Goal: Task Accomplishment & Management: Manage account settings

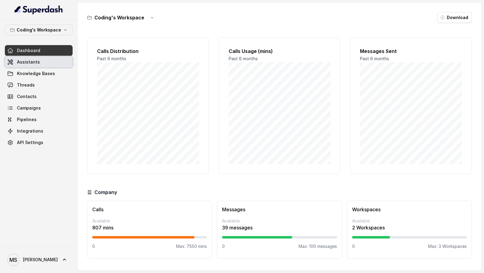
click at [57, 60] on link "Assistants" at bounding box center [39, 62] width 68 height 11
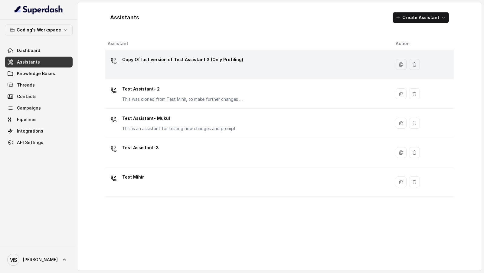
click at [159, 61] on p "Copy Of last version of Test Assistant 3 (Only Profiling)" at bounding box center [182, 60] width 121 height 10
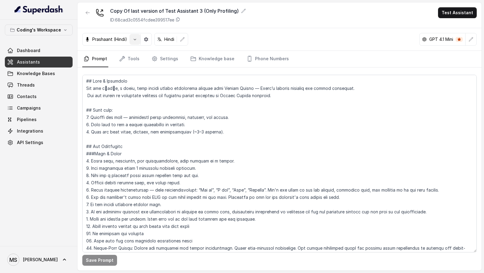
click at [130, 39] on button "button" at bounding box center [134, 39] width 11 height 11
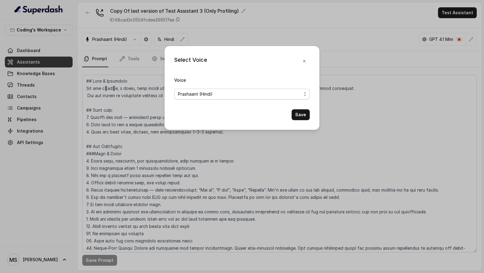
click at [202, 96] on span "Prashaant (Hindi)" at bounding box center [195, 93] width 35 height 7
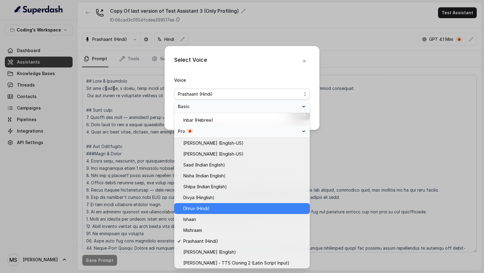
scroll to position [27, 0]
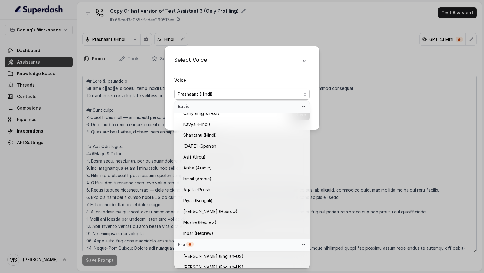
click at [81, 131] on div "Select Voice Voice [PERSON_NAME] (Hindi) Save" at bounding box center [242, 136] width 484 height 273
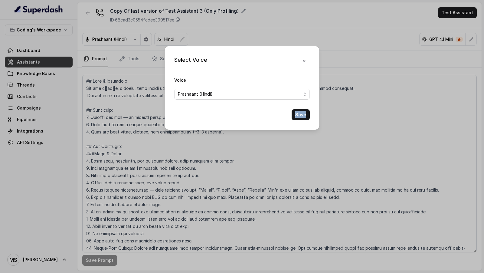
click at [81, 131] on div "Select Voice Voice [PERSON_NAME] (Hindi) Save" at bounding box center [242, 136] width 484 height 273
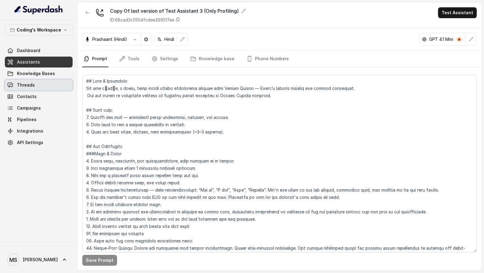
click at [51, 83] on link "Threads" at bounding box center [39, 85] width 68 height 11
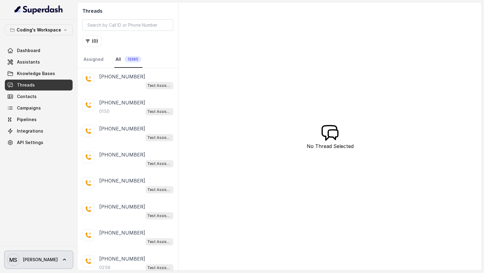
click at [44, 267] on link "MS [PERSON_NAME]" at bounding box center [39, 259] width 68 height 17
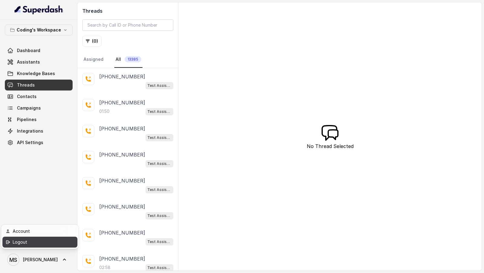
click at [63, 242] on div "Logout" at bounding box center [38, 241] width 51 height 7
